Goal: Task Accomplishment & Management: Complete application form

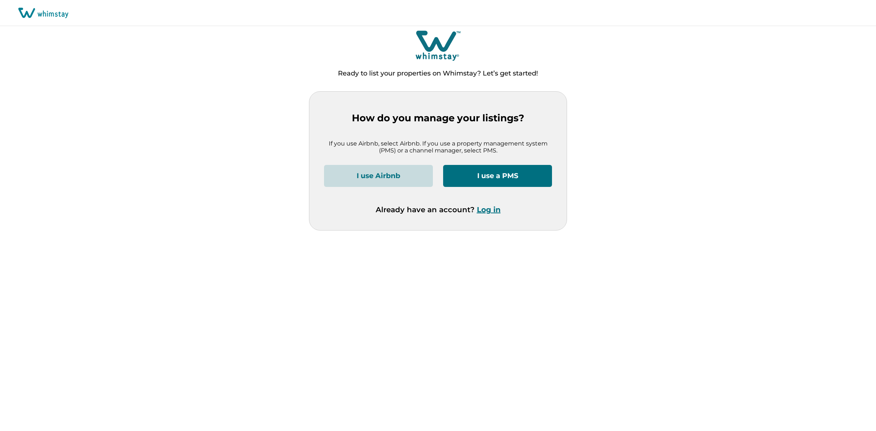
click at [490, 211] on button "Log in" at bounding box center [489, 209] width 24 height 9
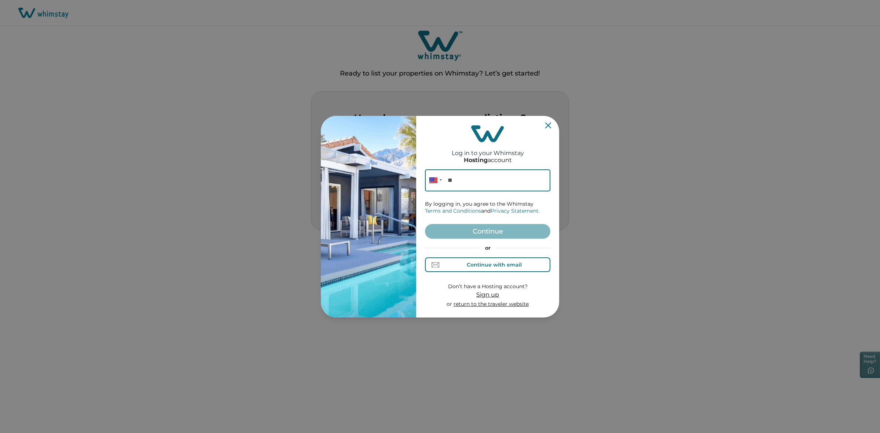
click at [474, 266] on div "Continue with email" at bounding box center [494, 265] width 55 height 6
paste input "rbo-discount-003@yopmail.com"
click at [467, 186] on input "rbo-discount-003@yopmail.com" at bounding box center [487, 180] width 125 height 22
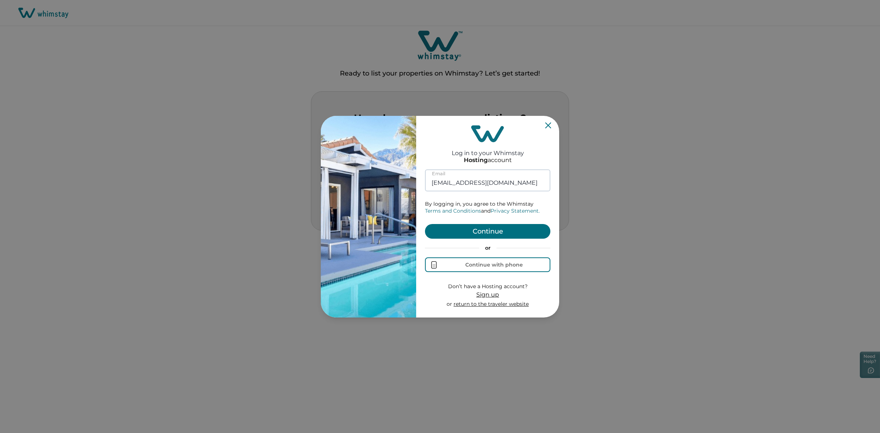
click at [481, 182] on input "rbo-discount-003@yopmail.com" at bounding box center [487, 180] width 125 height 22
type input "rbo-discount-001@yopmail.com"
click at [496, 230] on button "Continue" at bounding box center [487, 231] width 125 height 15
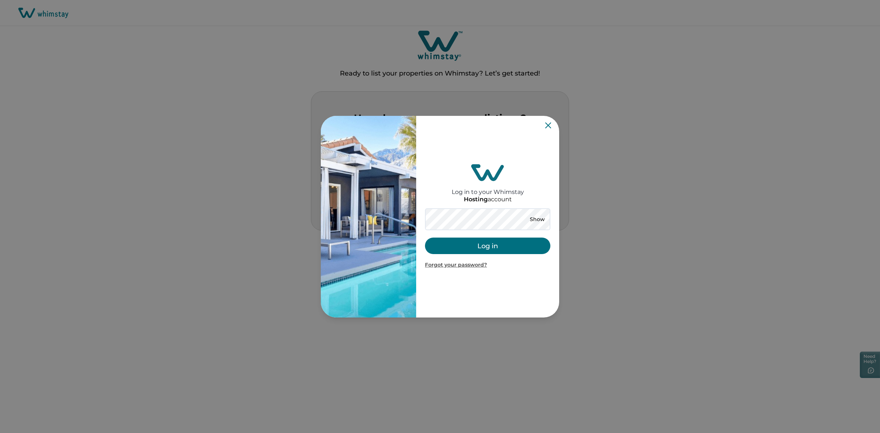
click at [478, 243] on button "Log in" at bounding box center [487, 246] width 125 height 16
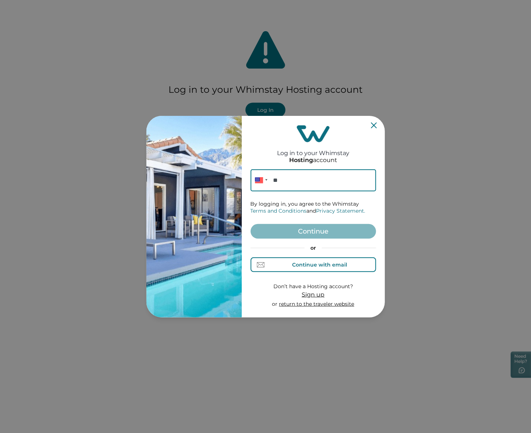
click at [318, 270] on button "Continue with email" at bounding box center [312, 264] width 125 height 15
click at [312, 265] on div "Continue with phone" at bounding box center [320, 265] width 58 height 6
click at [308, 266] on div "Continue with email" at bounding box center [319, 265] width 55 height 6
click at [293, 183] on input at bounding box center [312, 180] width 125 height 22
paste input "rbo-discount-003@yopmail.com"
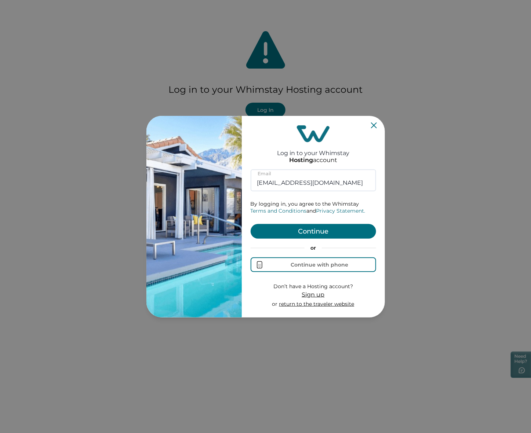
type input "rbo-discount-003@yopmail.com"
drag, startPoint x: 305, startPoint y: 233, endPoint x: 308, endPoint y: 230, distance: 4.7
click at [308, 230] on button "Continue" at bounding box center [312, 231] width 125 height 15
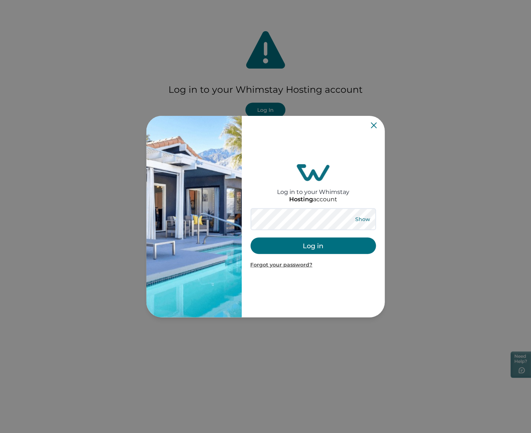
click at [362, 217] on button "Show" at bounding box center [362, 219] width 26 height 10
click at [338, 250] on button "Log in" at bounding box center [312, 246] width 125 height 16
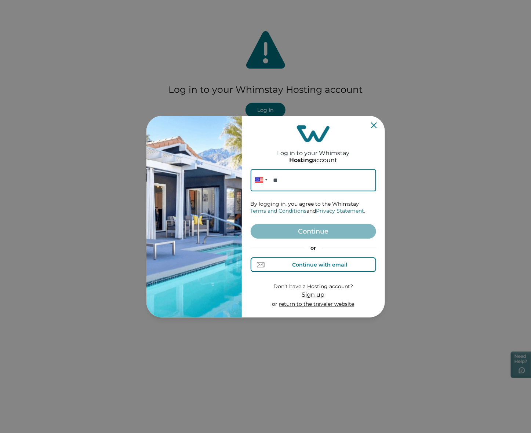
click at [327, 268] on div "Continue with email" at bounding box center [313, 265] width 68 height 8
click at [298, 184] on input at bounding box center [312, 180] width 125 height 22
paste input "[EMAIL_ADDRESS][DOMAIN_NAME]"
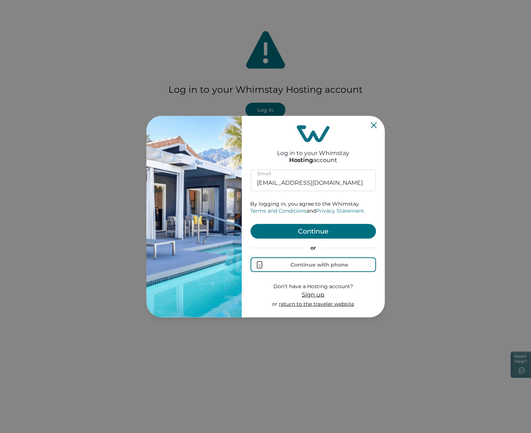
type input "[EMAIL_ADDRESS][DOMAIN_NAME]"
click at [312, 232] on button "Continue" at bounding box center [312, 231] width 125 height 15
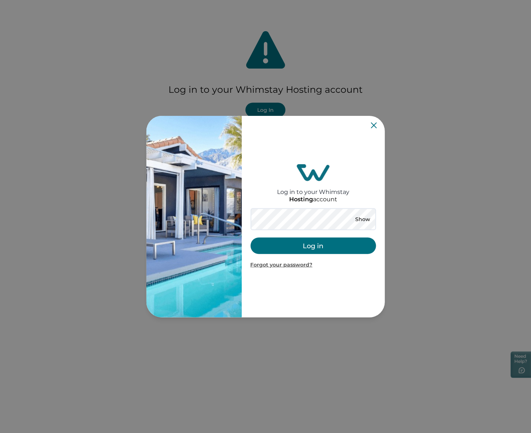
click at [299, 243] on button "Log in" at bounding box center [312, 246] width 125 height 16
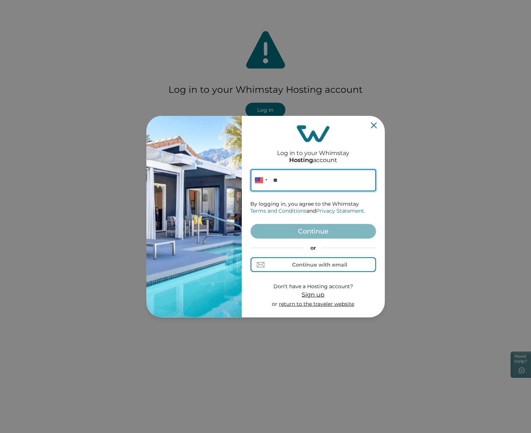
click at [321, 181] on input "**" at bounding box center [312, 180] width 125 height 22
click at [323, 263] on div "Continue with email" at bounding box center [319, 265] width 55 height 6
click at [293, 180] on input at bounding box center [312, 180] width 125 height 22
paste input "rbo-discount-001@yopmail.com"
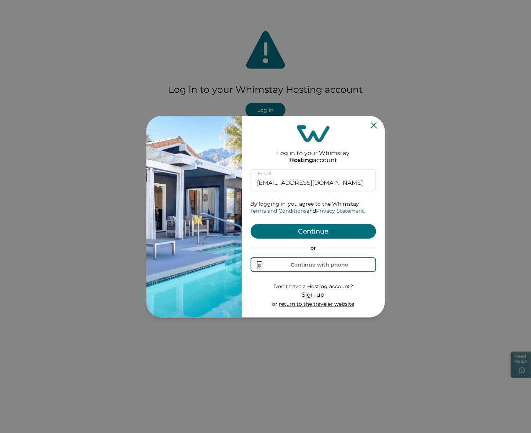
type input "rbo-discount-001@yopmail.com"
click at [313, 230] on button "Continue" at bounding box center [312, 231] width 125 height 15
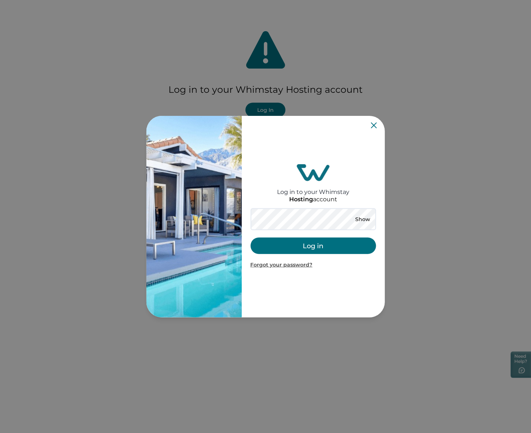
click at [288, 246] on button "Log in" at bounding box center [312, 246] width 125 height 16
